Goal: Communication & Community: Participate in discussion

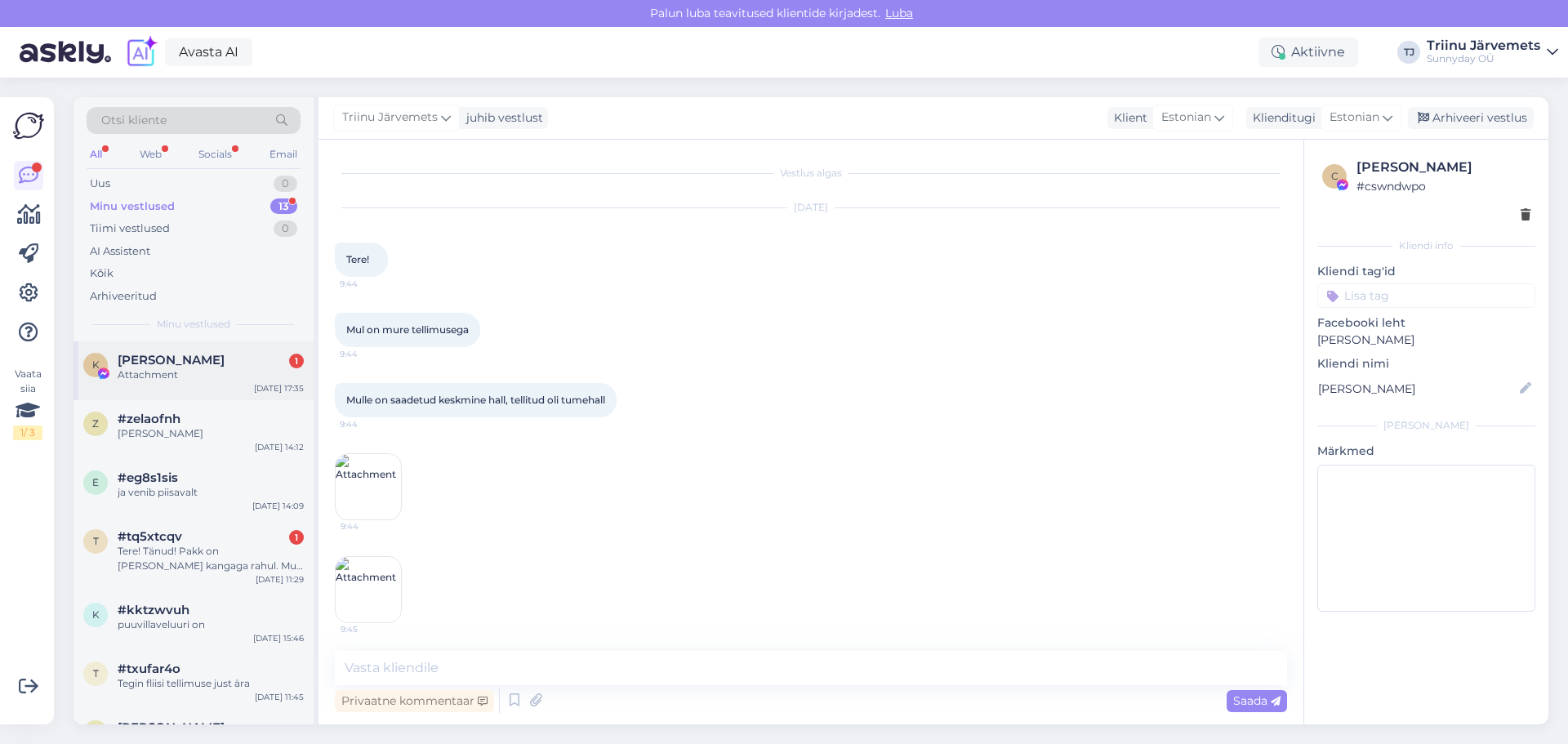
scroll to position [5245, 0]
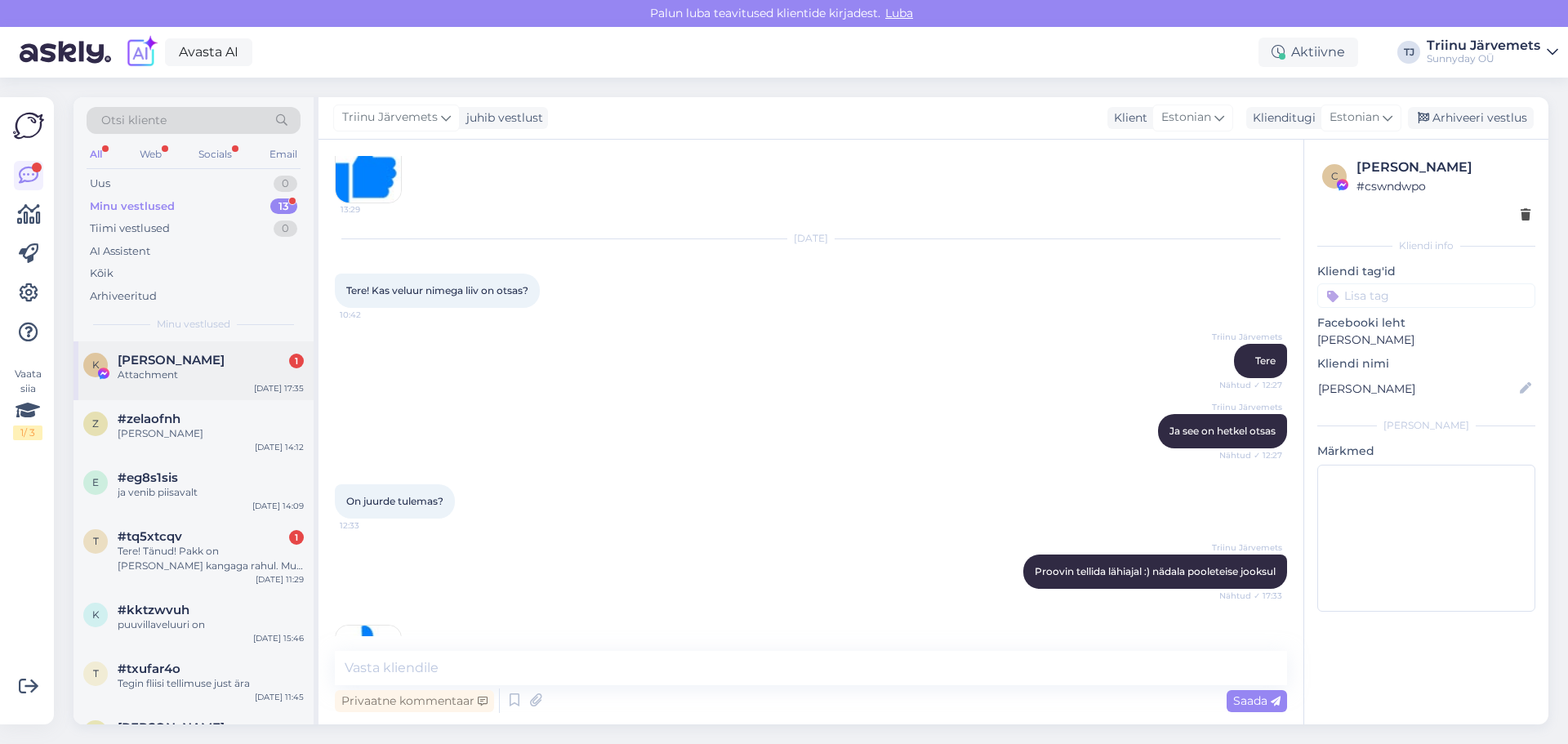
click at [180, 374] on div "Attachment" at bounding box center [211, 375] width 186 height 15
click at [200, 432] on div "[PERSON_NAME]" at bounding box center [211, 434] width 186 height 15
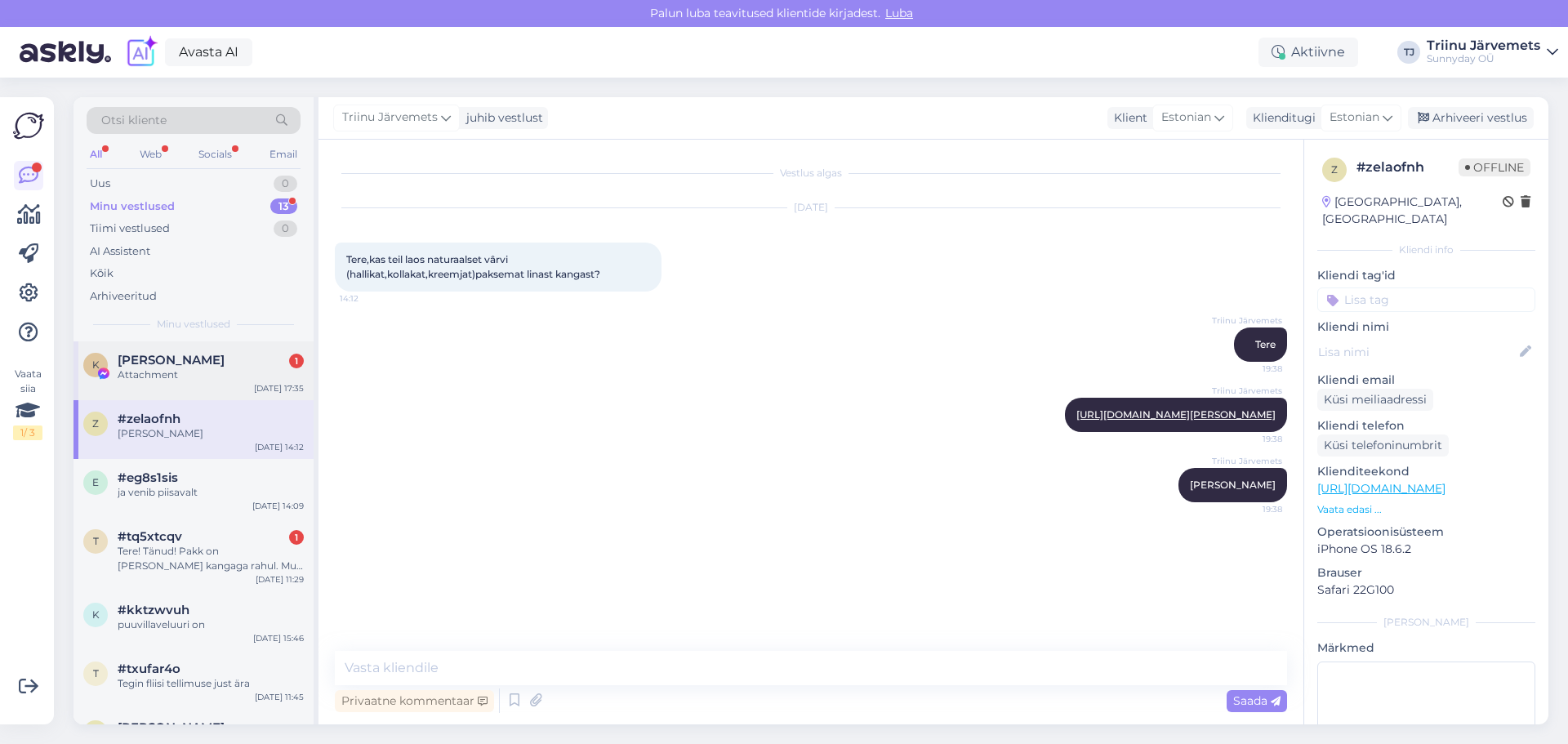
click at [191, 355] on span "[PERSON_NAME]" at bounding box center [170, 360] width 107 height 15
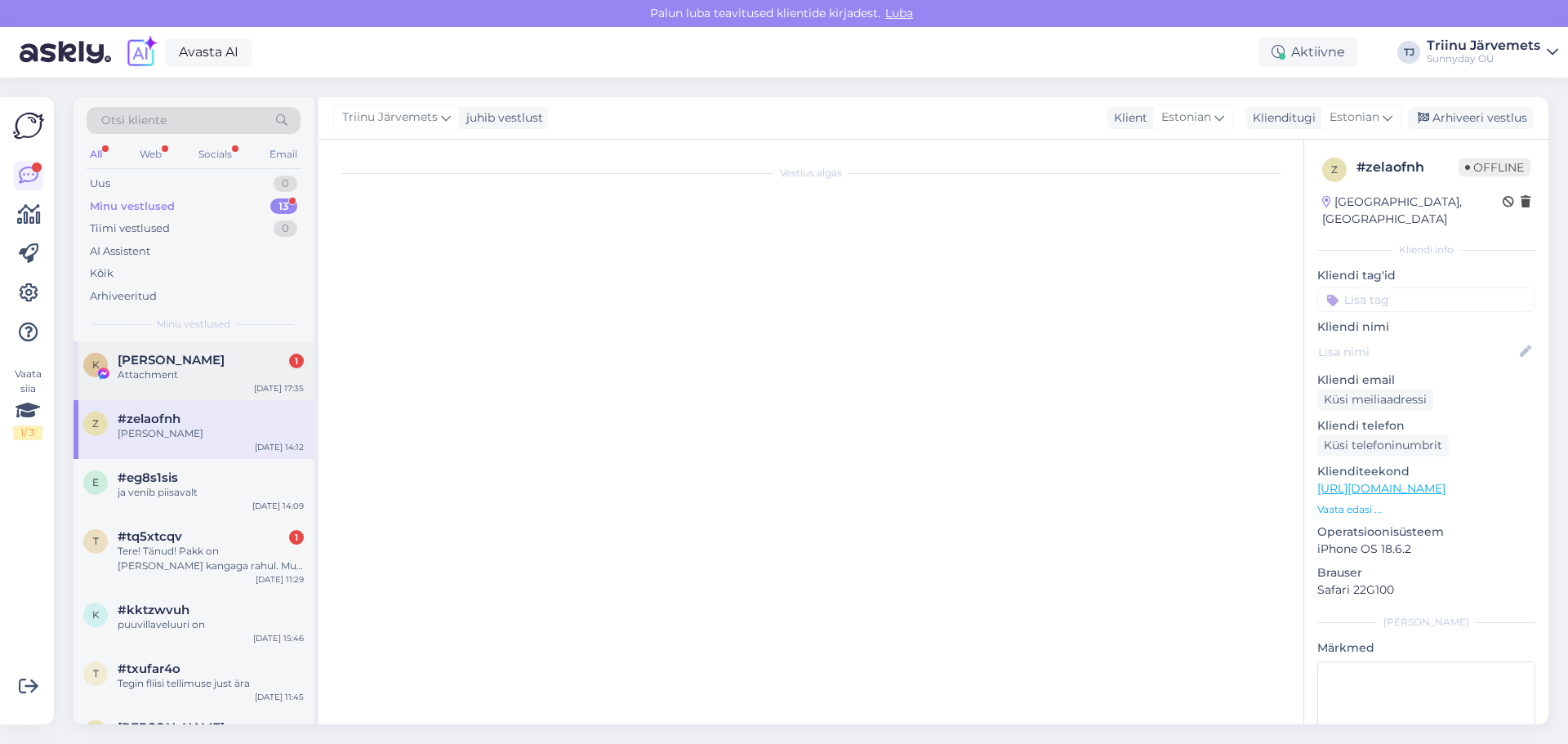
scroll to position [5245, 0]
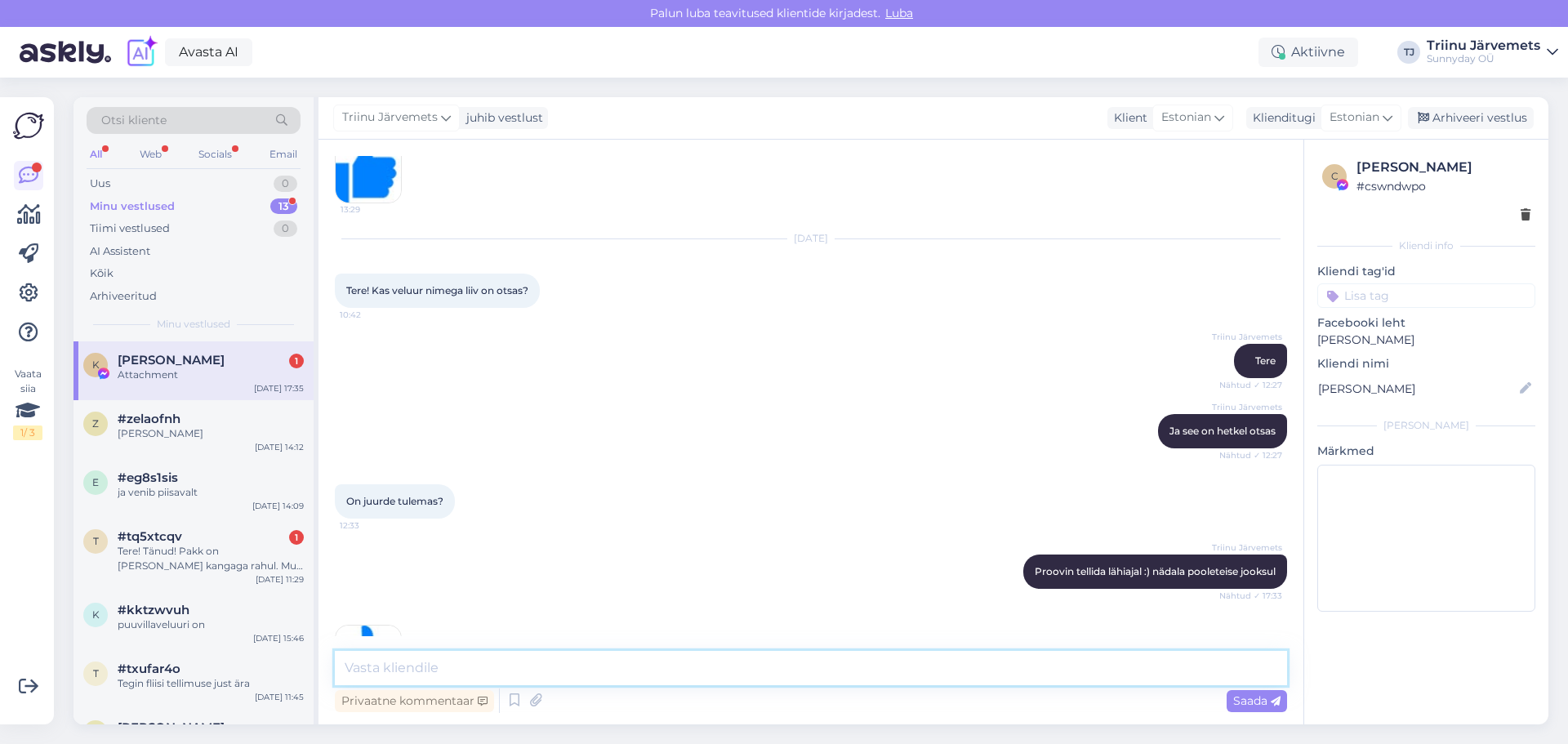
click at [421, 670] on textarea at bounding box center [811, 668] width 952 height 34
click at [224, 437] on div "[PERSON_NAME]" at bounding box center [211, 434] width 186 height 15
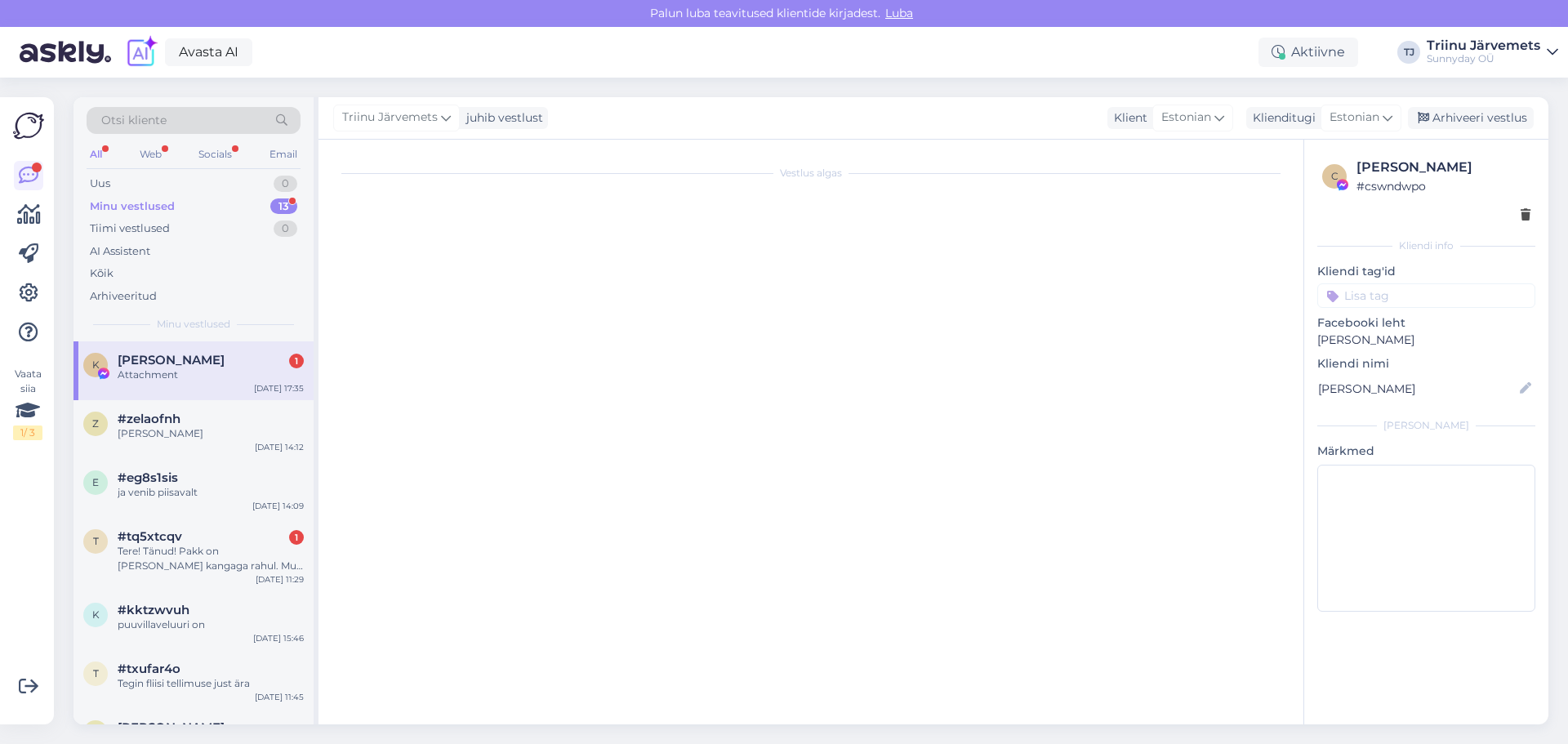
scroll to position [0, 0]
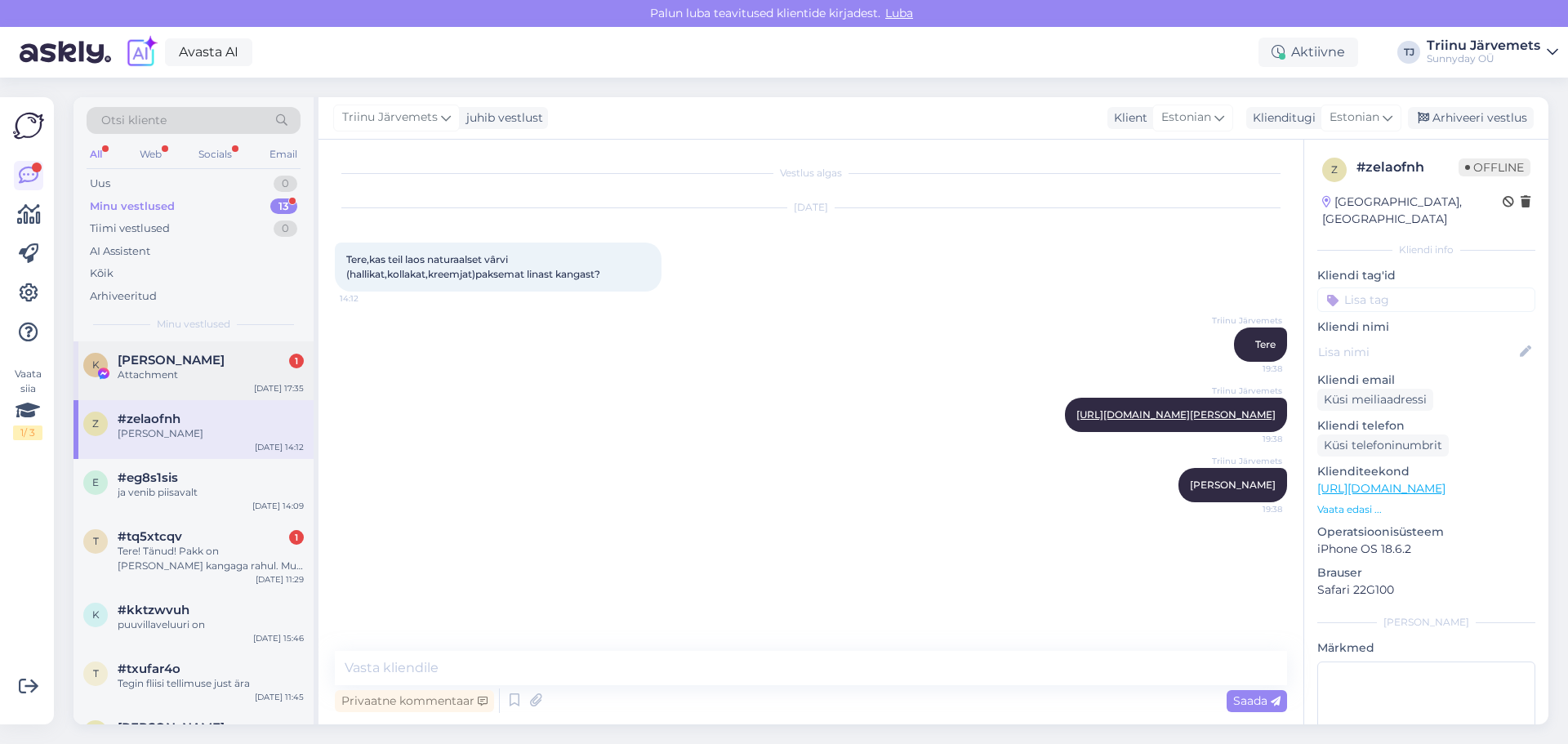
drag, startPoint x: 217, startPoint y: 374, endPoint x: 247, endPoint y: 375, distance: 30.0
click at [217, 372] on div "Attachment" at bounding box center [211, 375] width 186 height 15
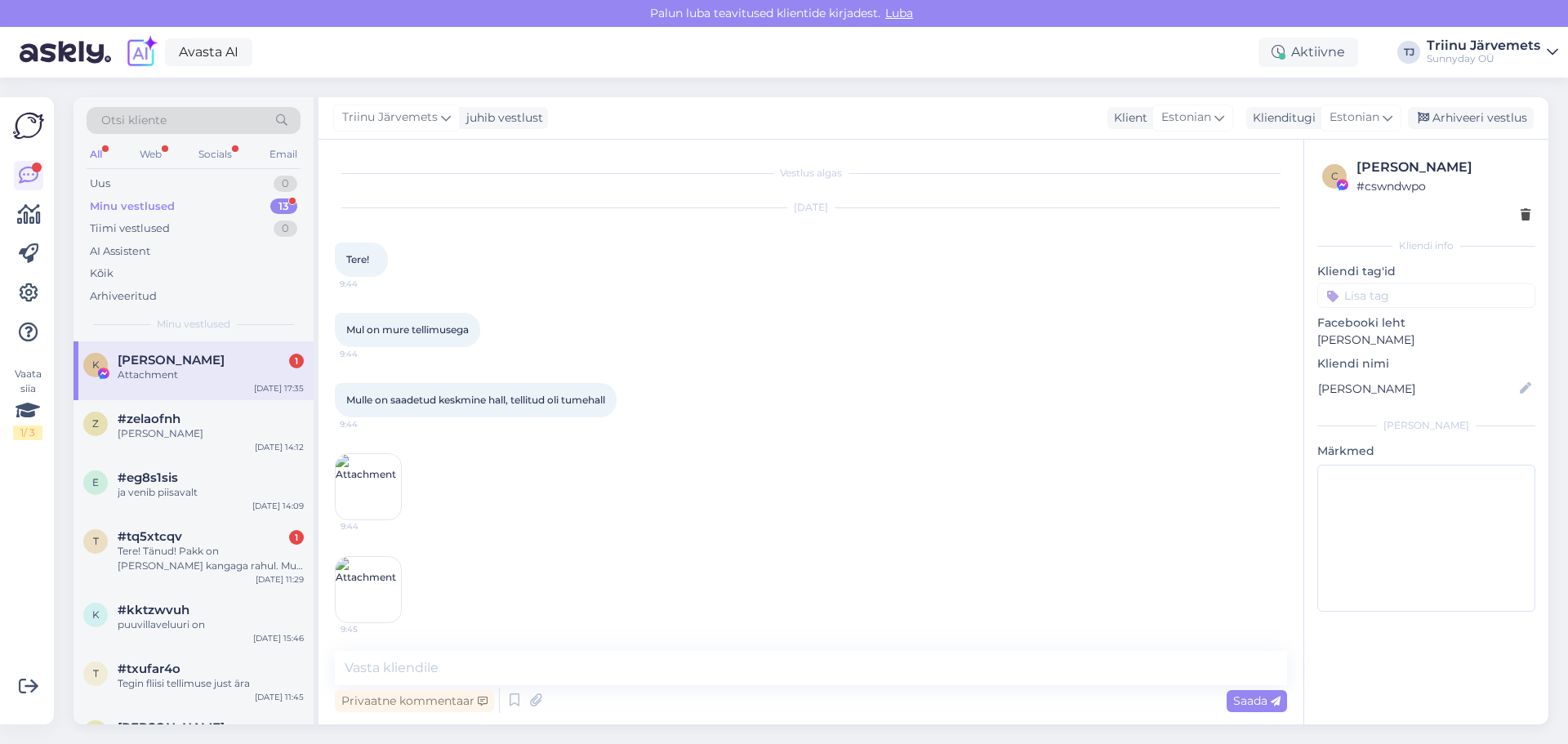
scroll to position [5245, 0]
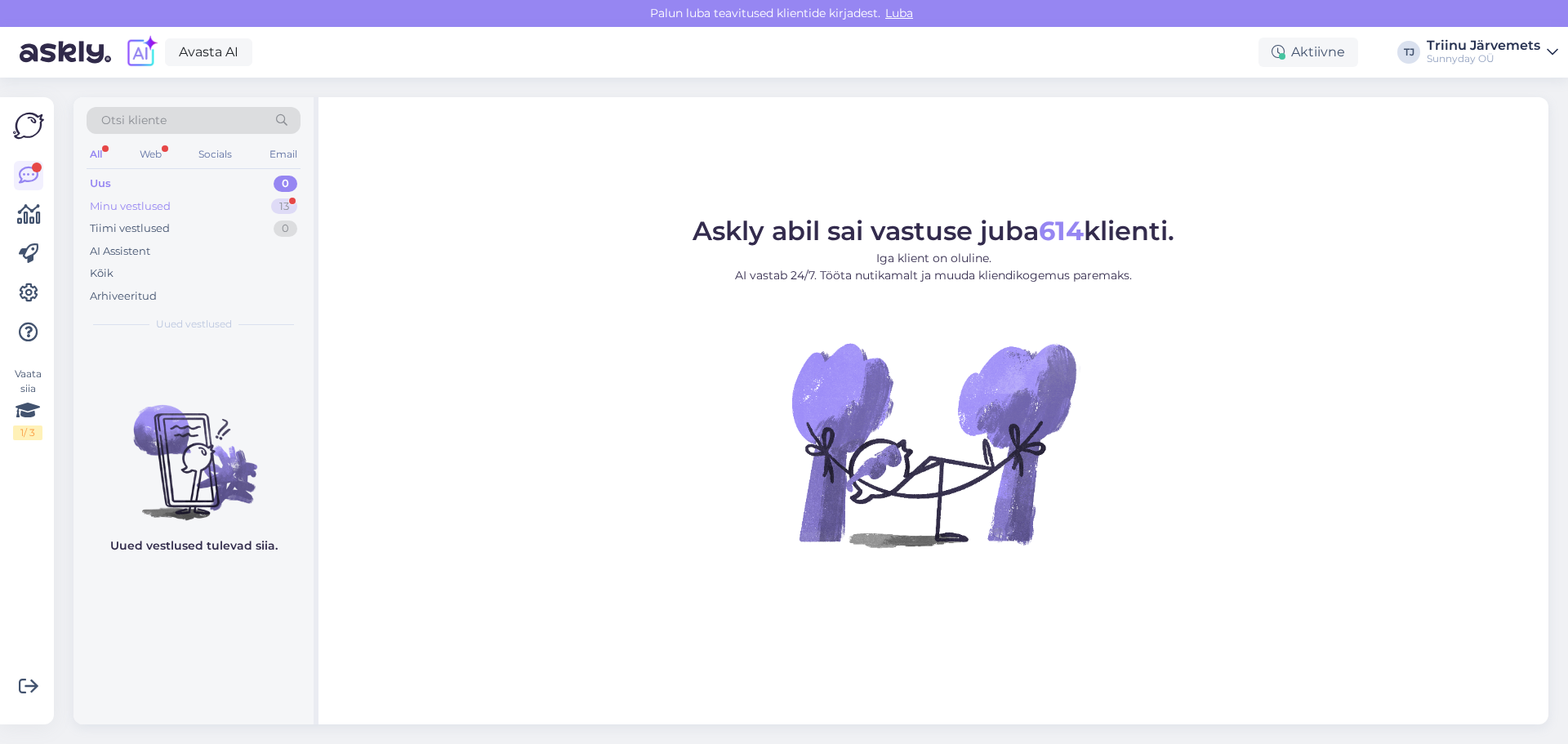
click at [99, 207] on div "Minu vestlused" at bounding box center [130, 206] width 81 height 16
